Goal: Task Accomplishment & Management: Use online tool/utility

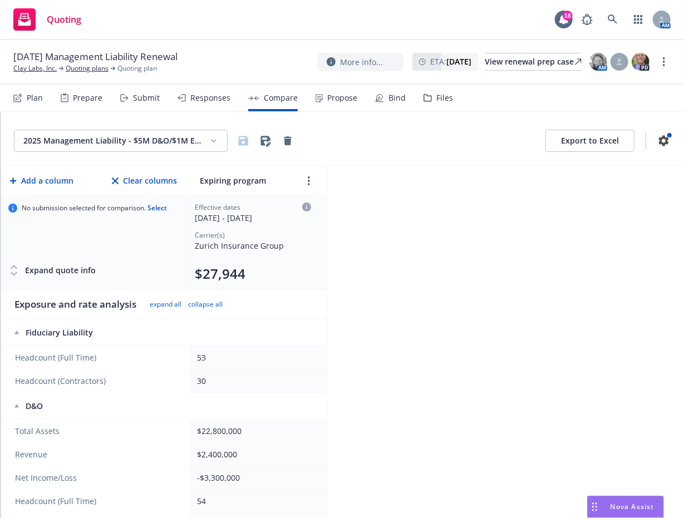
click at [343, 462] on div "2025 Management Liability - $5M D&O/$1M EPL/$1M FID Export to Excel Add a colum…" at bounding box center [342, 315] width 683 height 406
